Goal: Information Seeking & Learning: Learn about a topic

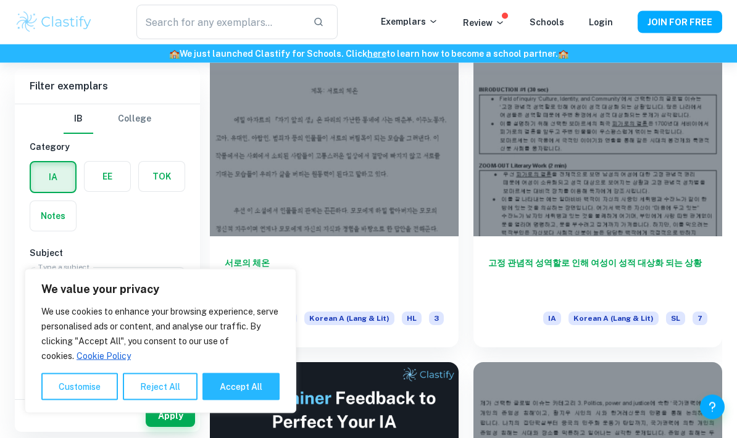
scroll to position [306, 0]
click at [253, 388] on button "Accept All" at bounding box center [240, 386] width 77 height 27
checkbox input "true"
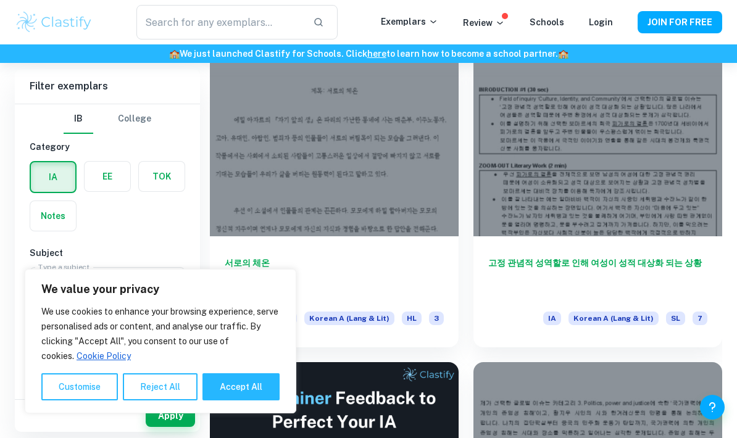
checkbox input "true"
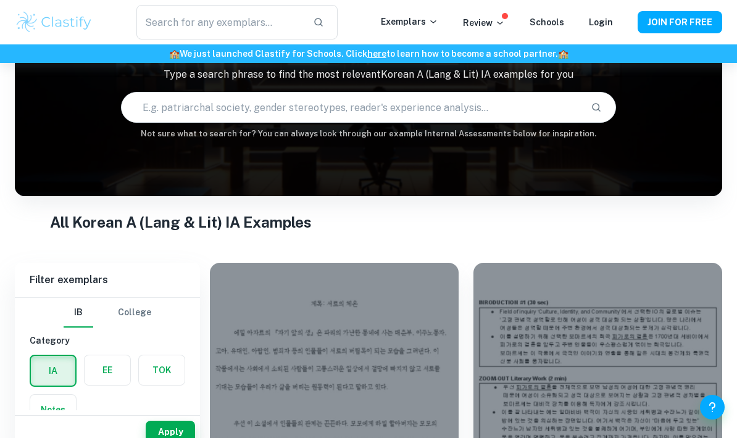
scroll to position [0, 0]
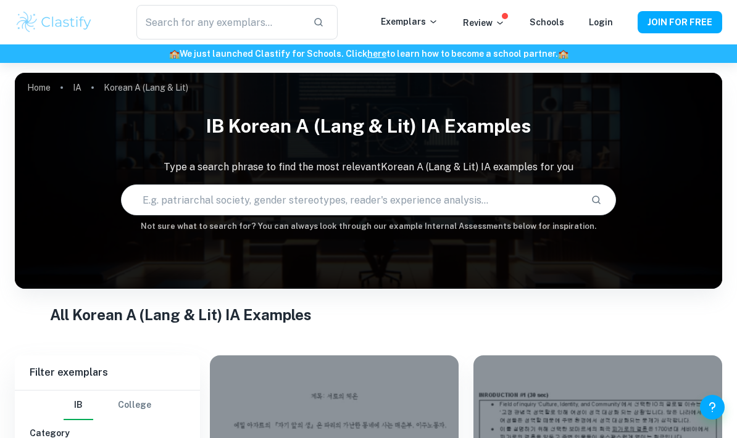
click at [441, 10] on div "​ Exemplars Review Schools Login JOIN FOR FREE" at bounding box center [368, 22] width 737 height 35
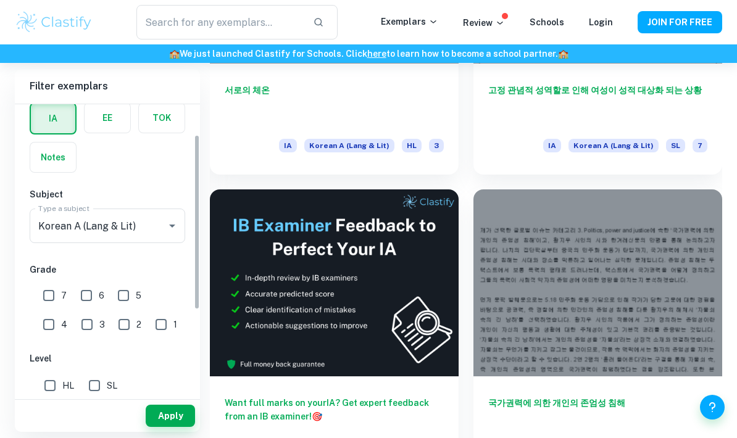
scroll to position [64, 0]
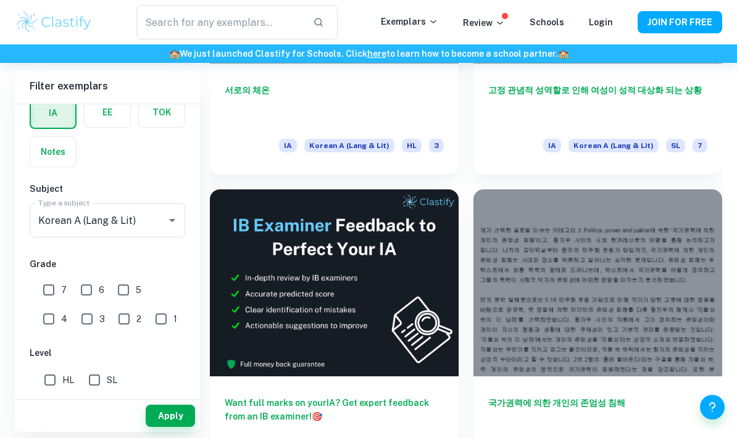
click at [169, 228] on button "Open" at bounding box center [172, 220] width 17 height 17
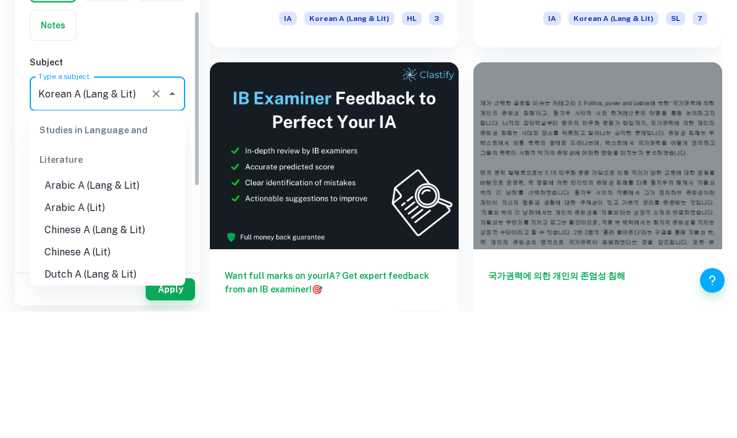
scroll to position [262, 0]
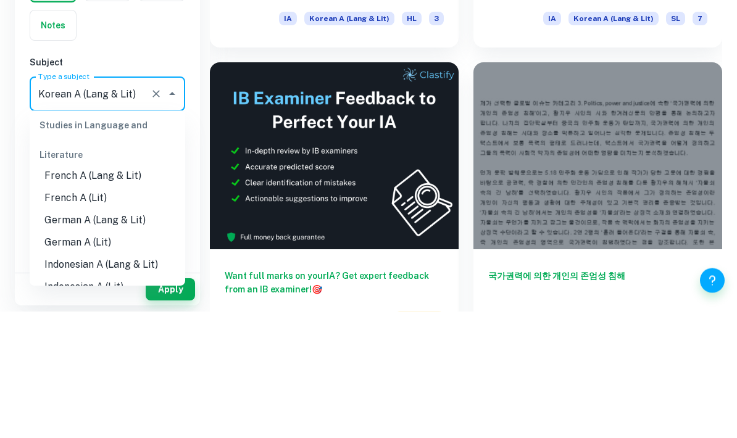
click at [167, 238] on div "Studies in Language and Literature" at bounding box center [108, 267] width 156 height 59
click at [172, 90] on div "IA EE TOK Notes" at bounding box center [103, 129] width 163 height 78
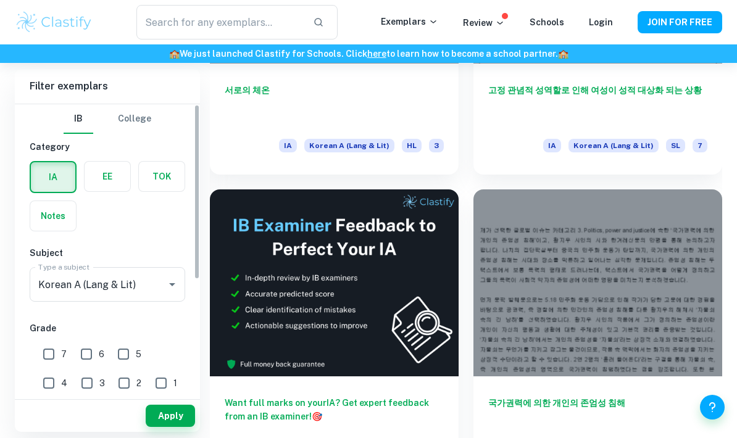
scroll to position [0, 0]
click at [112, 188] on label "button" at bounding box center [108, 177] width 46 height 30
click at [0, 0] on input "radio" at bounding box center [0, 0] width 0 height 0
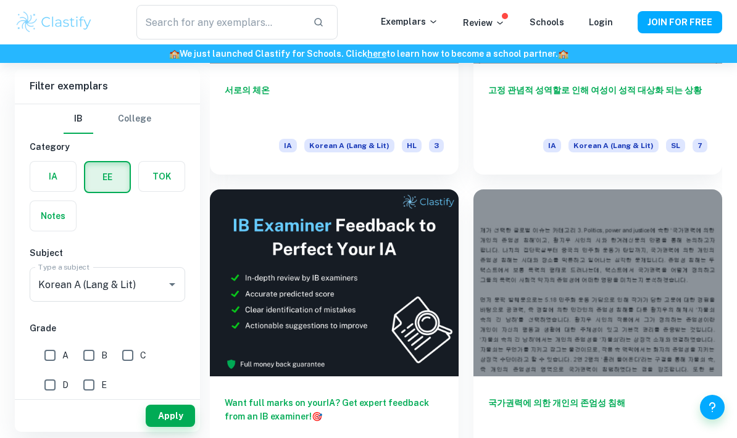
click at [177, 175] on label "button" at bounding box center [162, 177] width 46 height 30
click at [0, 0] on input "radio" at bounding box center [0, 0] width 0 height 0
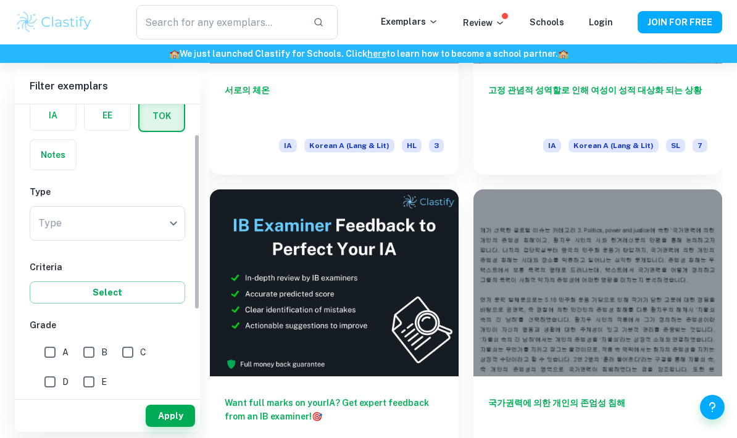
scroll to position [56, 0]
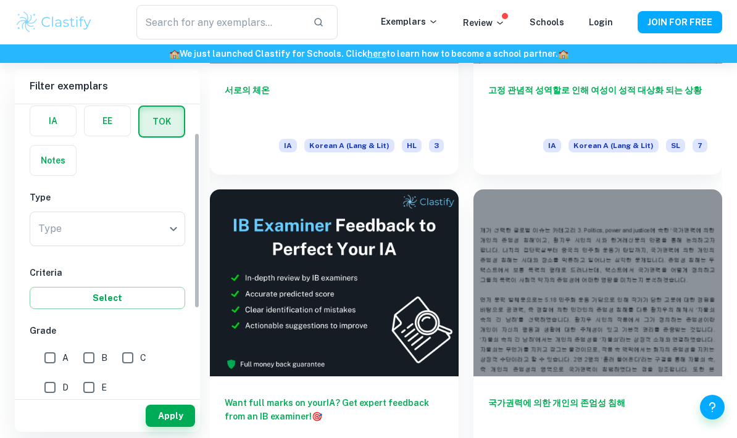
click at [73, 166] on label "button" at bounding box center [53, 161] width 46 height 30
click at [0, 0] on input "radio" at bounding box center [0, 0] width 0 height 0
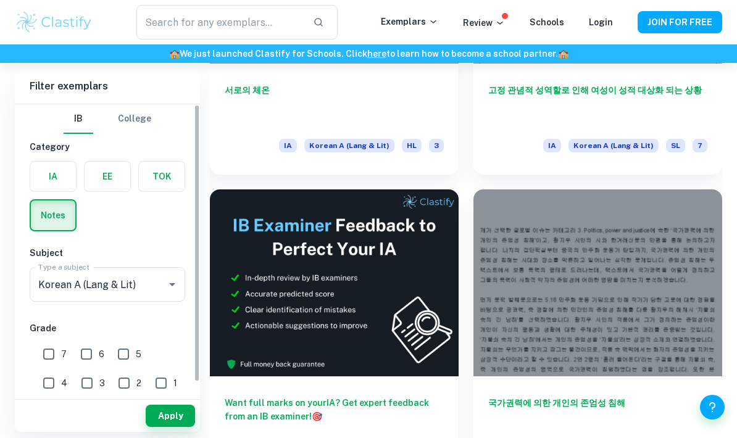
scroll to position [0, 0]
click at [60, 186] on label "button" at bounding box center [53, 177] width 46 height 30
click at [0, 0] on input "radio" at bounding box center [0, 0] width 0 height 0
